Goal: Book appointment/travel/reservation

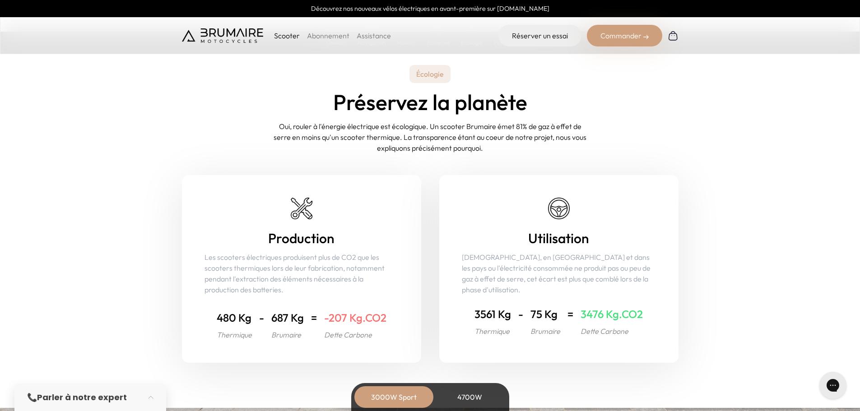
scroll to position [3431, 0]
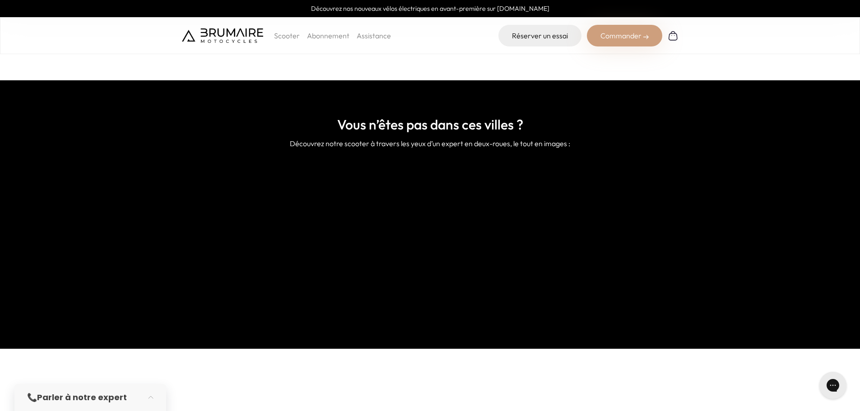
scroll to position [677, 0]
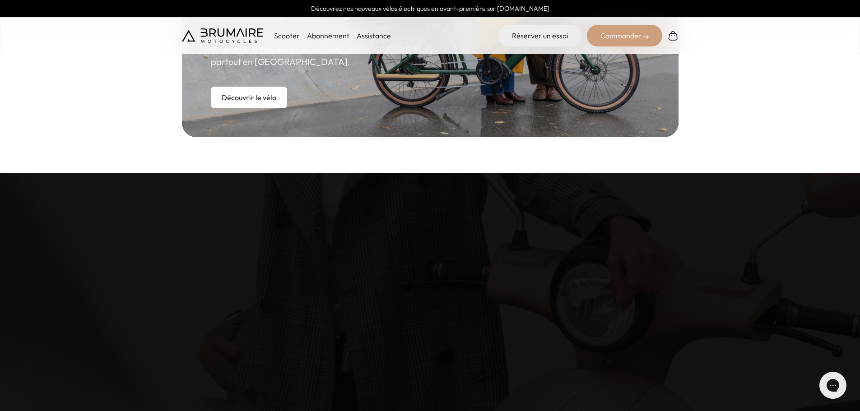
scroll to position [677, 0]
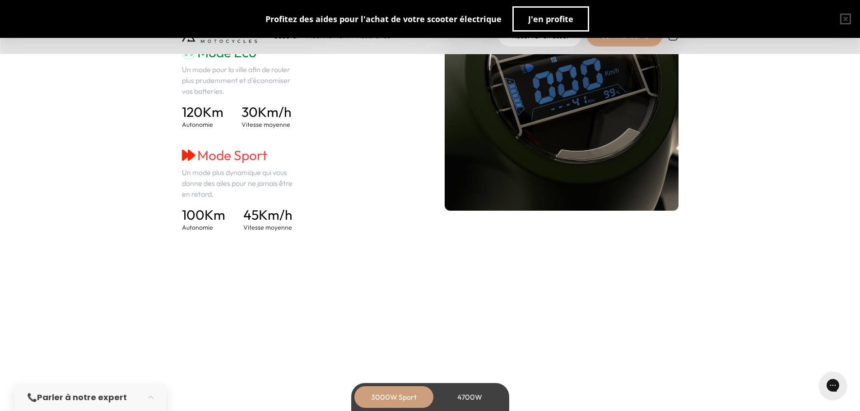
scroll to position [1354, 0]
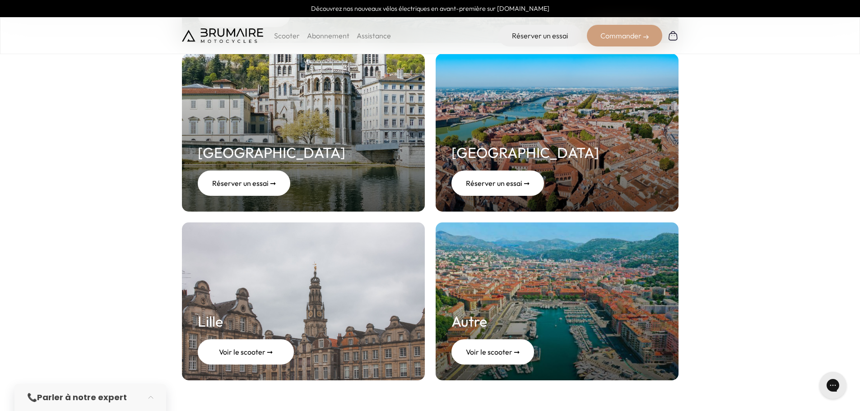
scroll to position [316, 0]
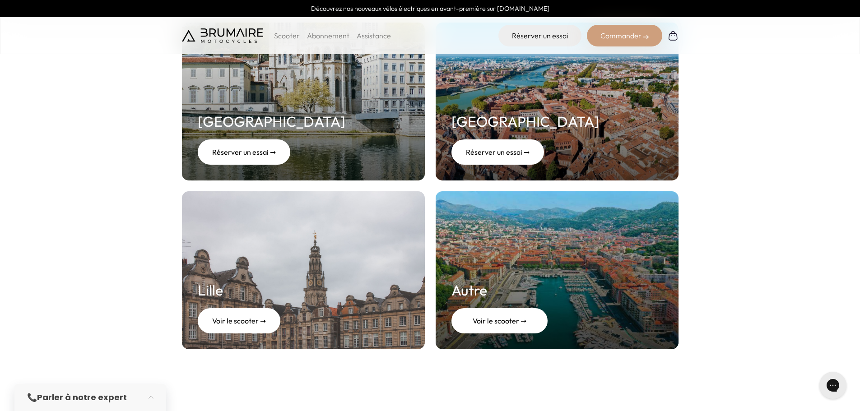
click at [503, 286] on link "Autre Voir le scooter ➞" at bounding box center [557, 270] width 243 height 158
